Goal: Task Accomplishment & Management: Manage account settings

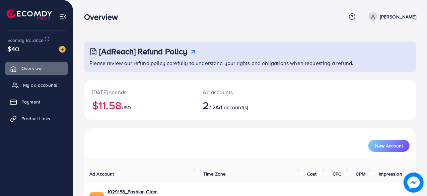
click at [39, 85] on span "My ad accounts" at bounding box center [40, 85] width 34 height 7
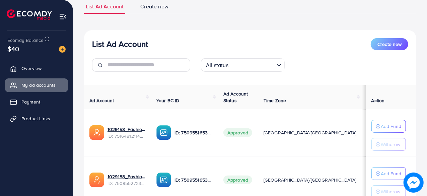
scroll to position [51, 0]
click at [386, 122] on p "Add Fund" at bounding box center [391, 126] width 20 height 8
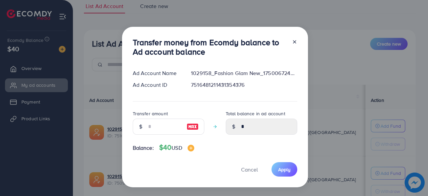
click at [147, 127] on div at bounding box center [141, 126] width 16 height 16
click at [163, 125] on input "number" at bounding box center [164, 126] width 33 height 16
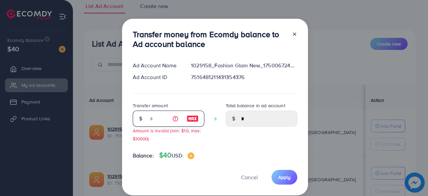
click at [163, 125] on input "*" at bounding box center [164, 118] width 33 height 16
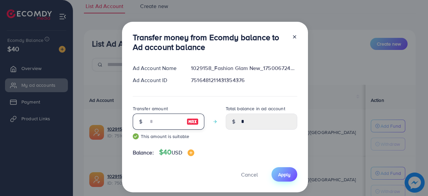
type input "**"
click at [283, 172] on span "Apply" at bounding box center [284, 174] width 12 height 7
click at [280, 175] on span "Apply" at bounding box center [284, 174] width 12 height 7
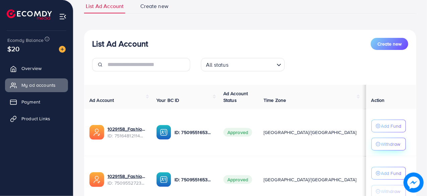
click at [376, 145] on circle "button" at bounding box center [378, 144] width 4 height 4
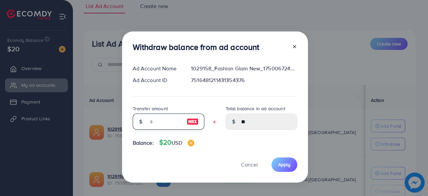
click at [149, 119] on input "text" at bounding box center [164, 121] width 33 height 16
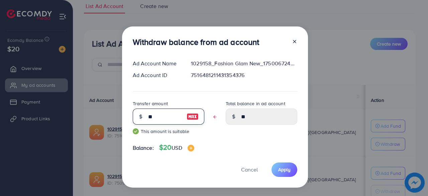
type input "**"
click at [290, 162] on div "Withdraw balance from ad account Ad Account Name 1029158_Fashion Glam New_17500…" at bounding box center [215, 106] width 186 height 161
click at [291, 167] on button "Apply" at bounding box center [285, 169] width 26 height 14
